Goal: Information Seeking & Learning: Understand process/instructions

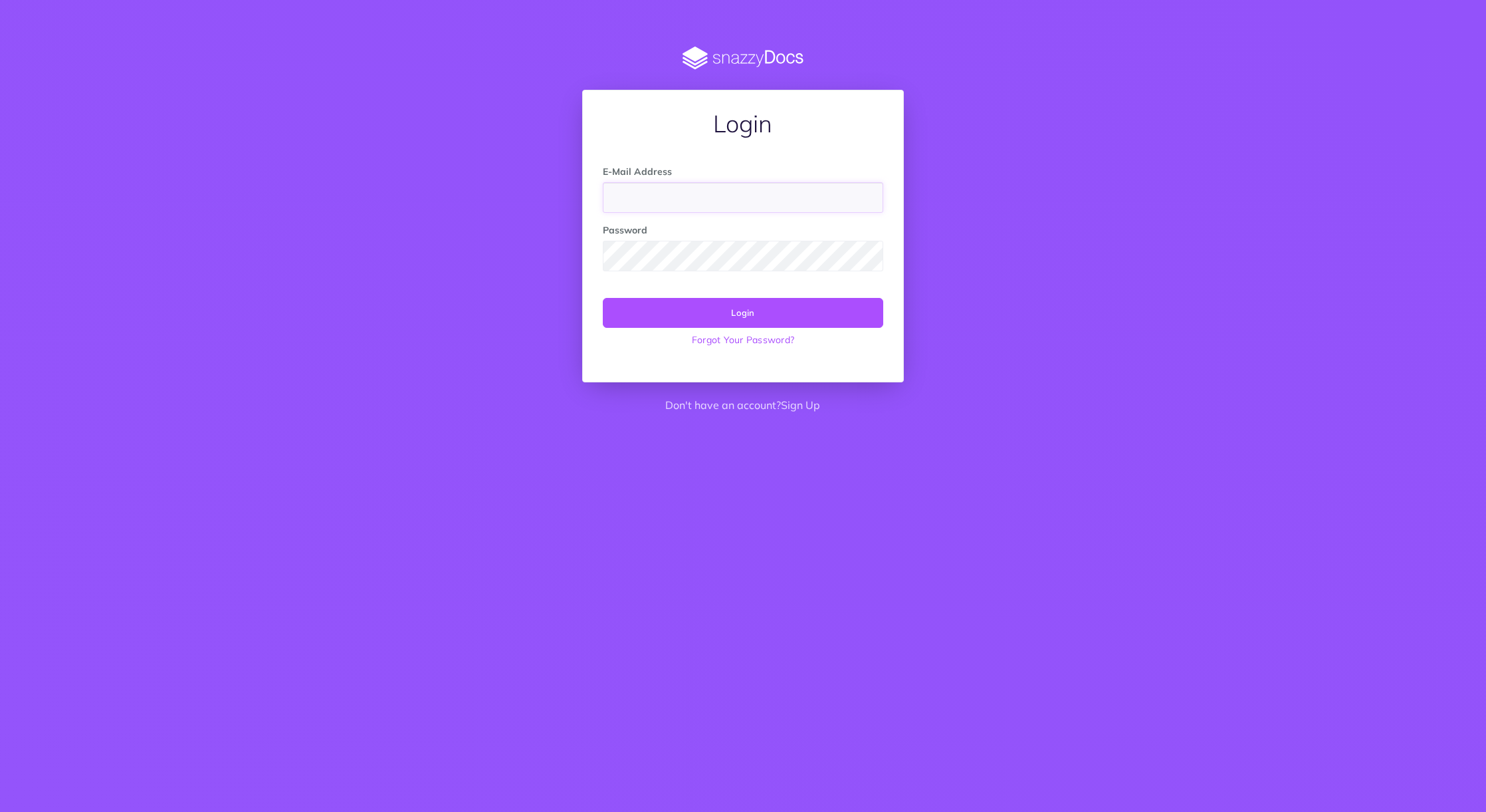
type input "[PERSON_NAME][EMAIL_ADDRESS][PERSON_NAME][DOMAIN_NAME]"
click at [742, 312] on button "Login" at bounding box center [743, 312] width 280 height 29
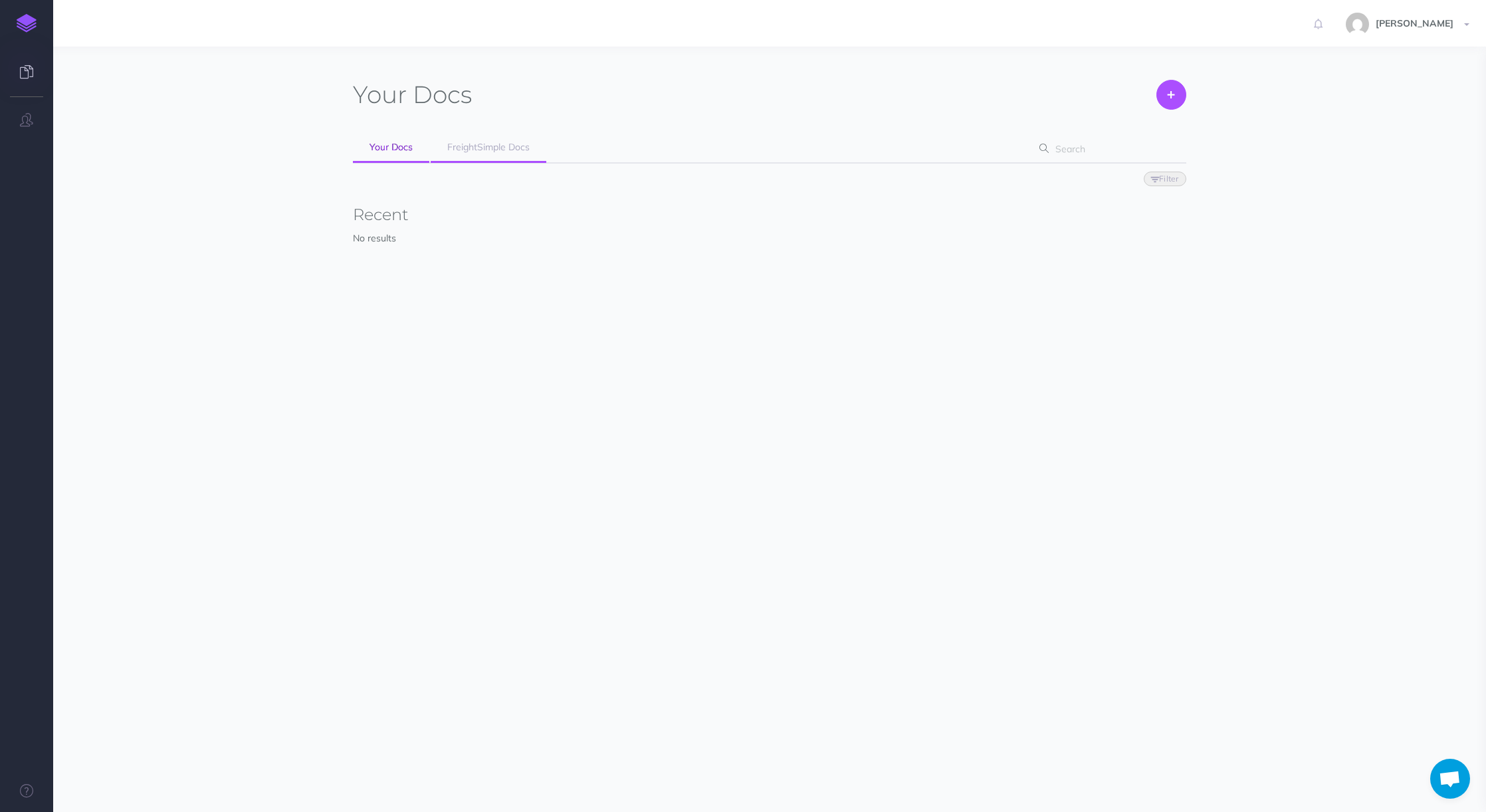
click at [474, 146] on span "FreightSimple Docs" at bounding box center [488, 147] width 82 height 12
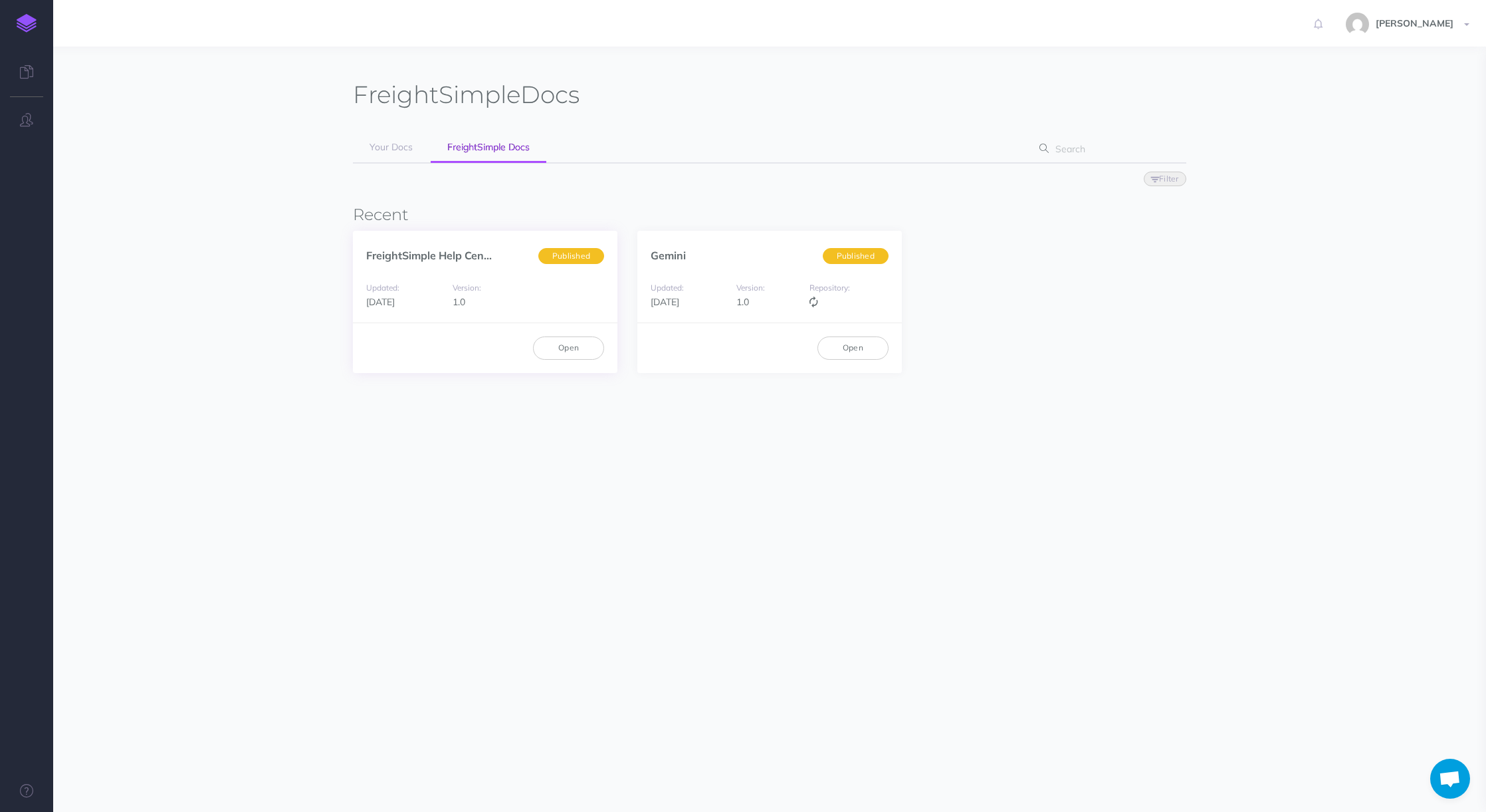
click at [426, 251] on link "FreightSimple Help Cen..." at bounding box center [429, 255] width 126 height 13
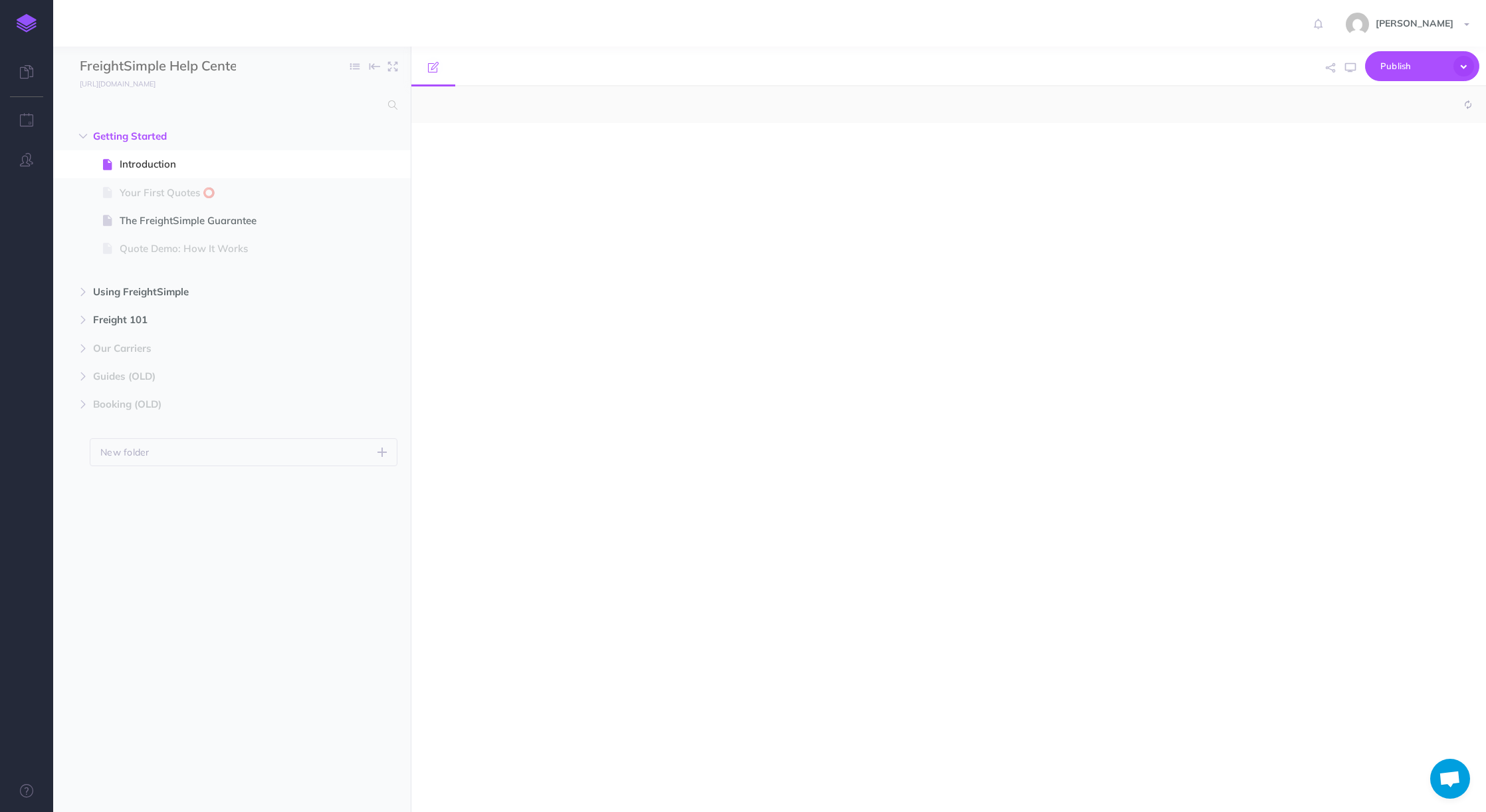
select select "null"
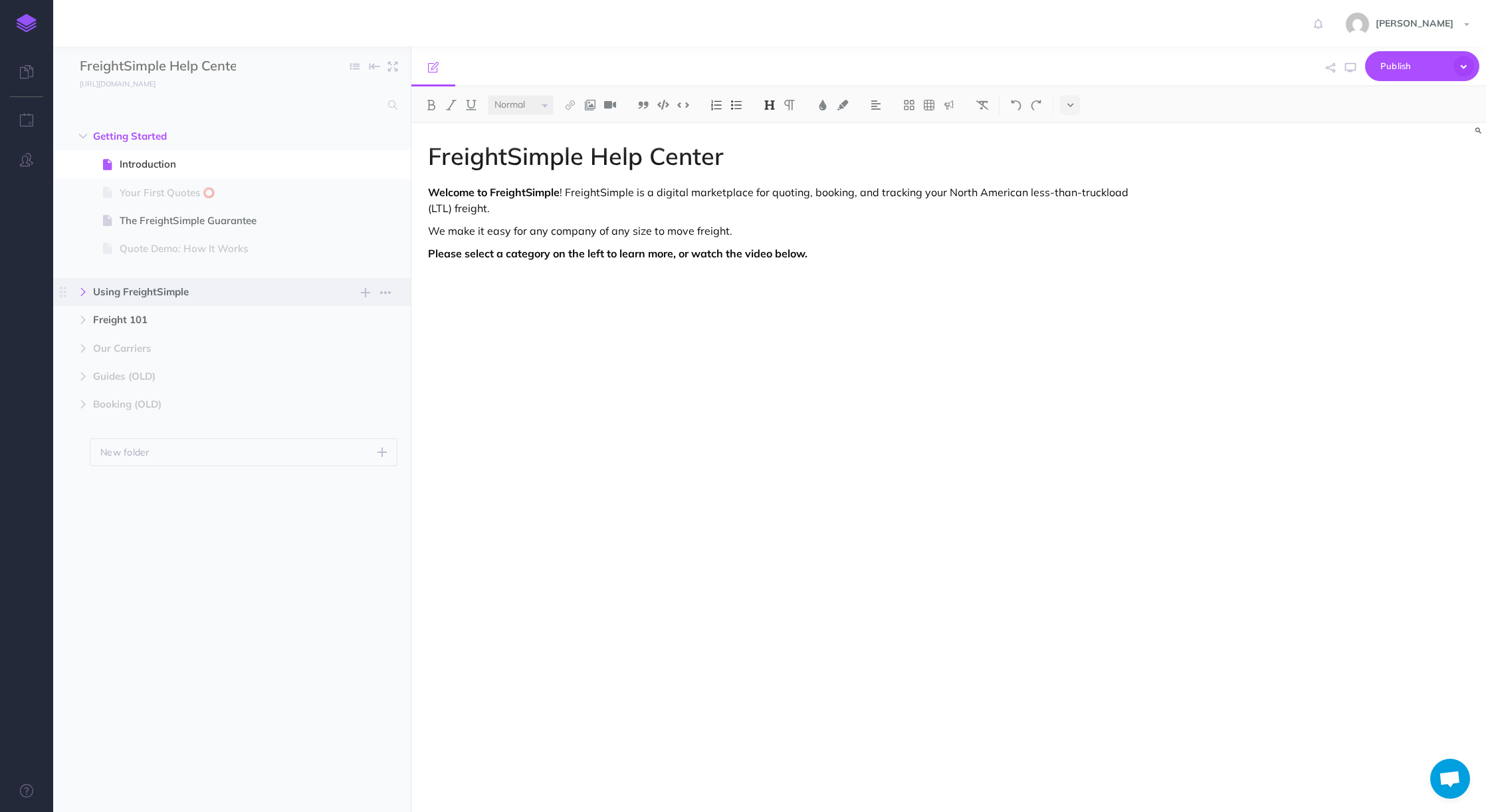
click at [88, 287] on button "button" at bounding box center [83, 292] width 24 height 16
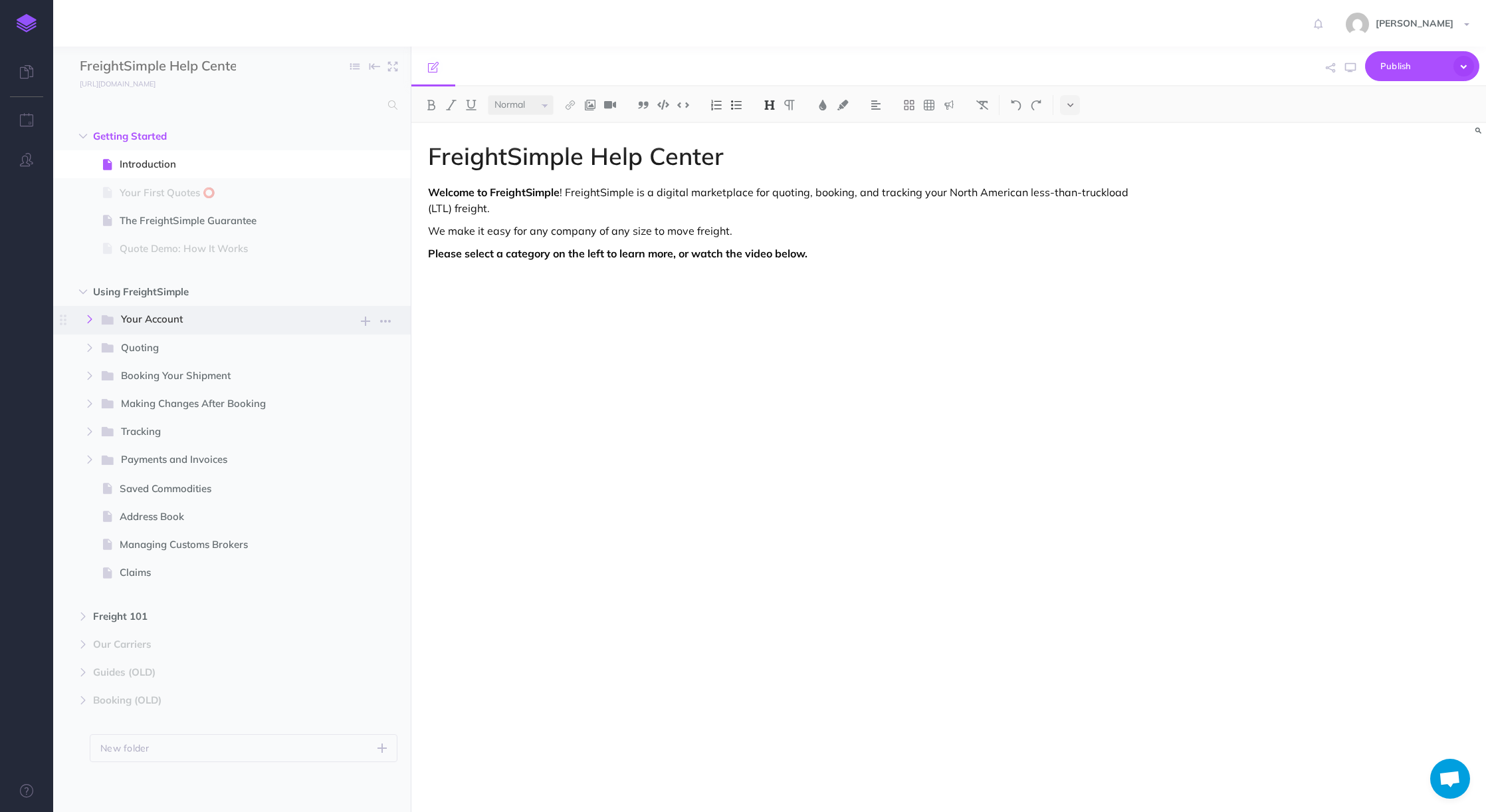
click at [95, 320] on button "button" at bounding box center [90, 319] width 24 height 16
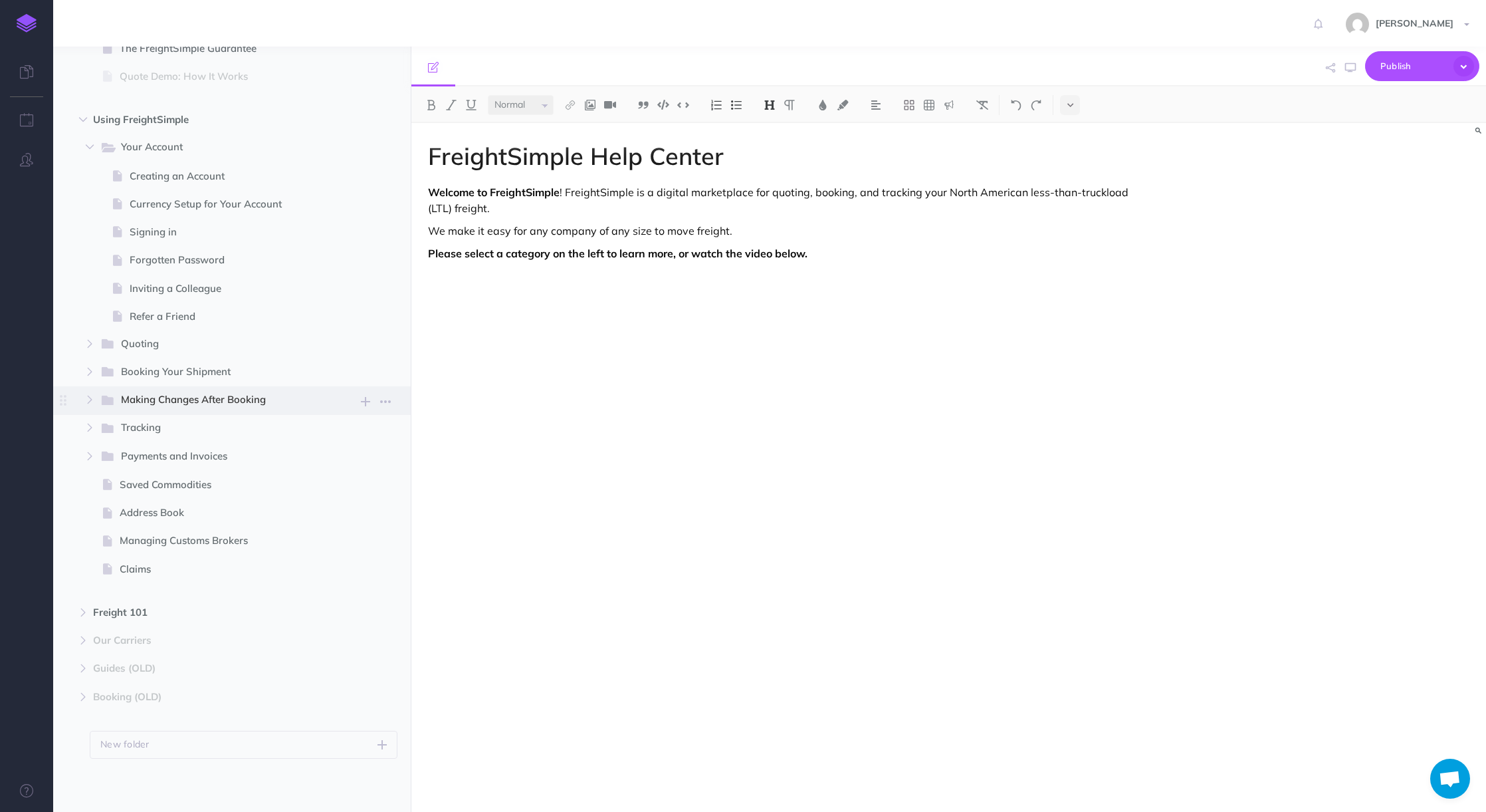
scroll to position [172, 0]
click at [91, 346] on icon "button" at bounding box center [90, 344] width 8 height 8
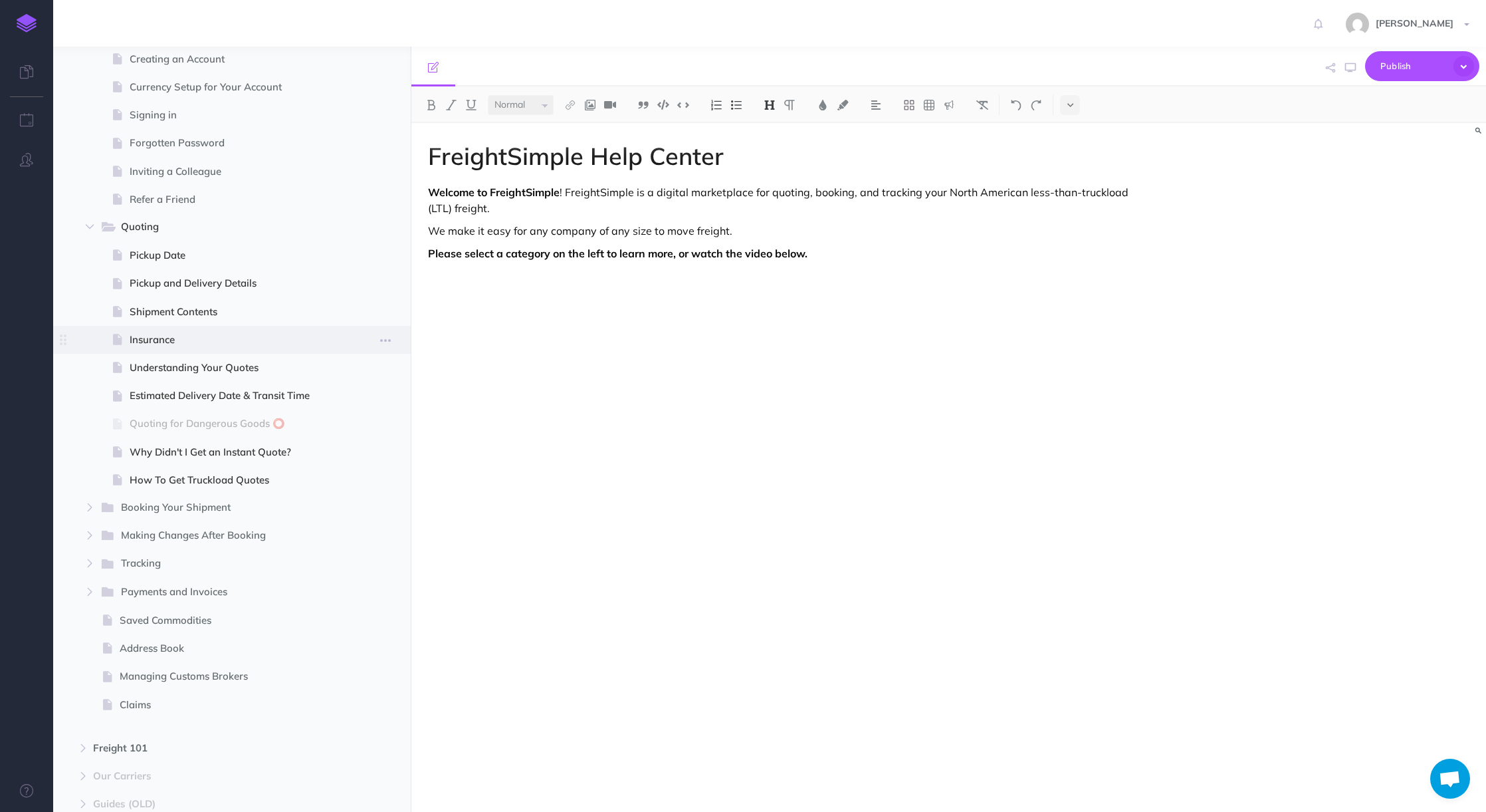
scroll to position [294, 0]
click at [130, 255] on span "Pickup Date" at bounding box center [230, 251] width 201 height 16
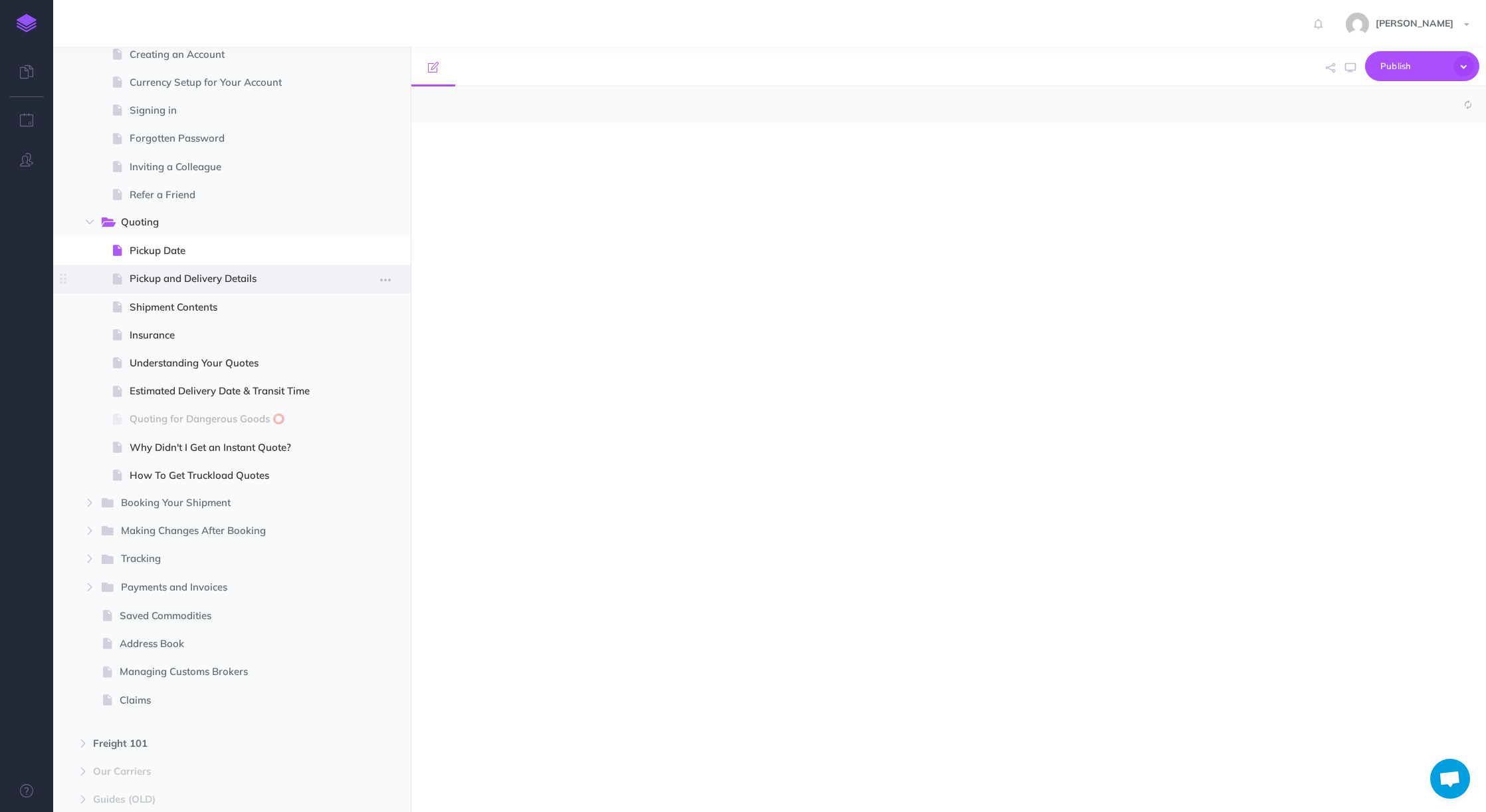
select select "null"
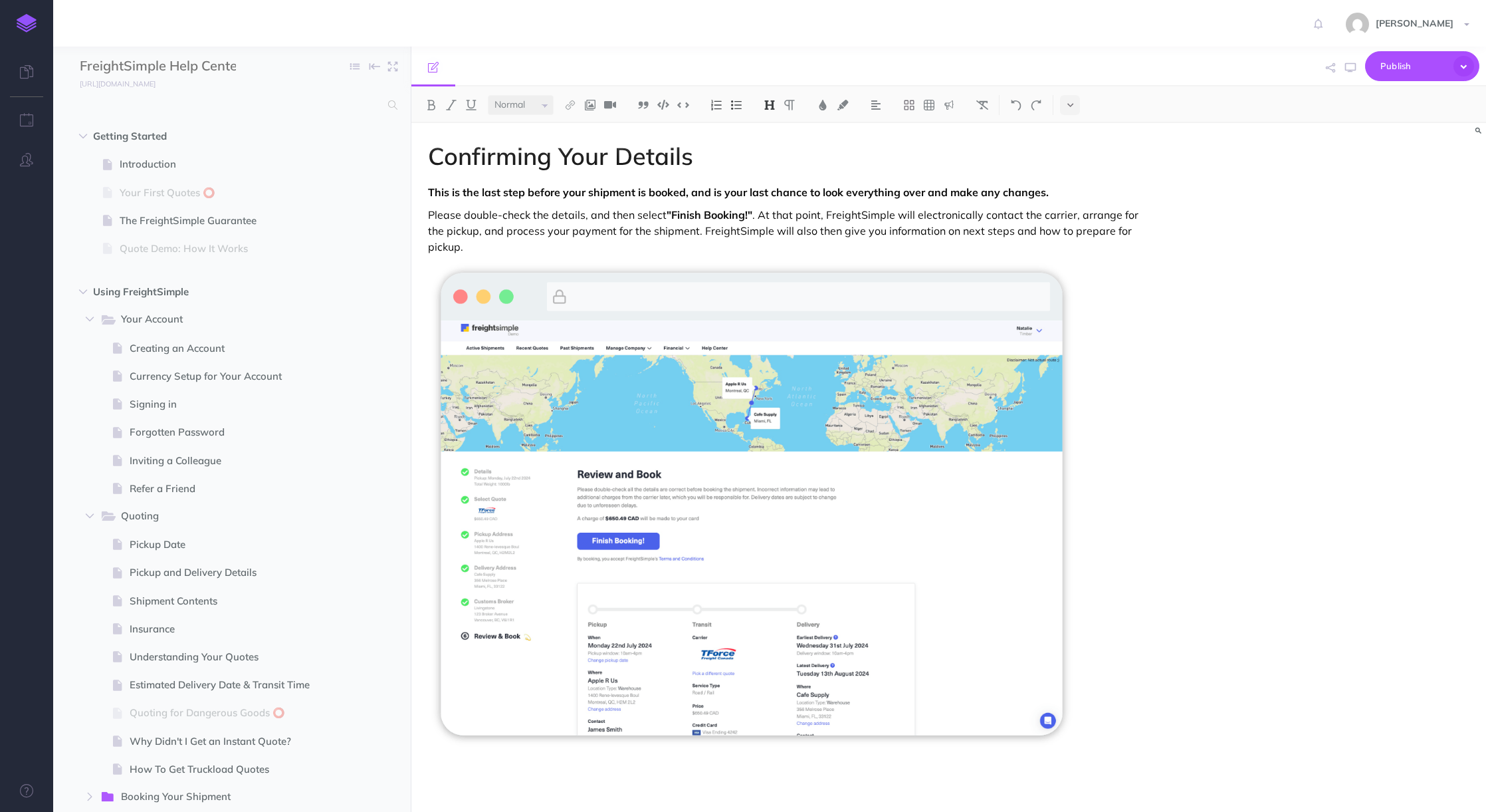
select select "null"
click at [1141, 229] on p "Please double-check the details, and then select "Finish Booking!" . At that po…" at bounding box center [787, 480] width 719 height 546
